Goal: Find specific page/section: Find specific page/section

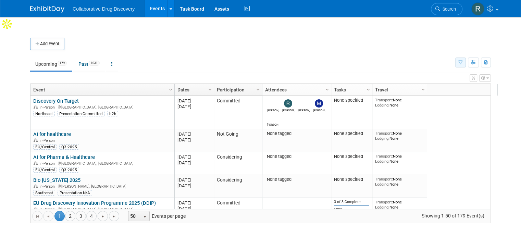
click at [462, 61] on icon "button" at bounding box center [460, 63] width 4 height 4
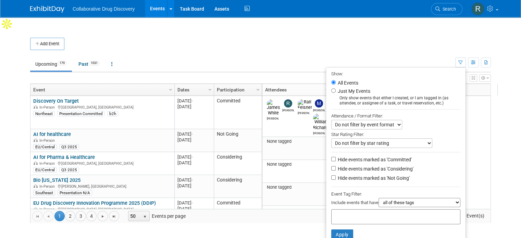
click at [356, 212] on input "text" at bounding box center [361, 215] width 55 height 7
type input "eu"
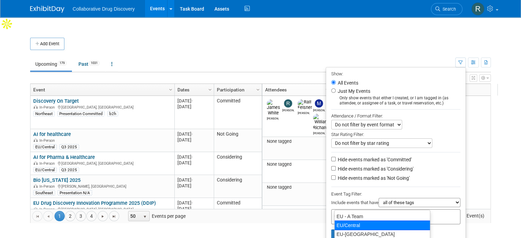
click at [348, 221] on div "EU/Central" at bounding box center [382, 225] width 96 height 10
type input "EU/Central"
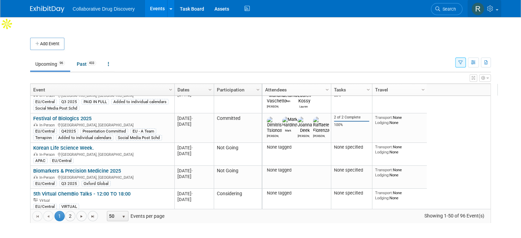
click at [495, 12] on icon at bounding box center [491, 8] width 8 height 6
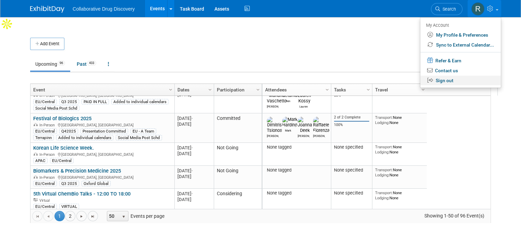
click at [456, 80] on link "Sign out" at bounding box center [460, 81] width 80 height 10
